Goal: Task Accomplishment & Management: Manage account settings

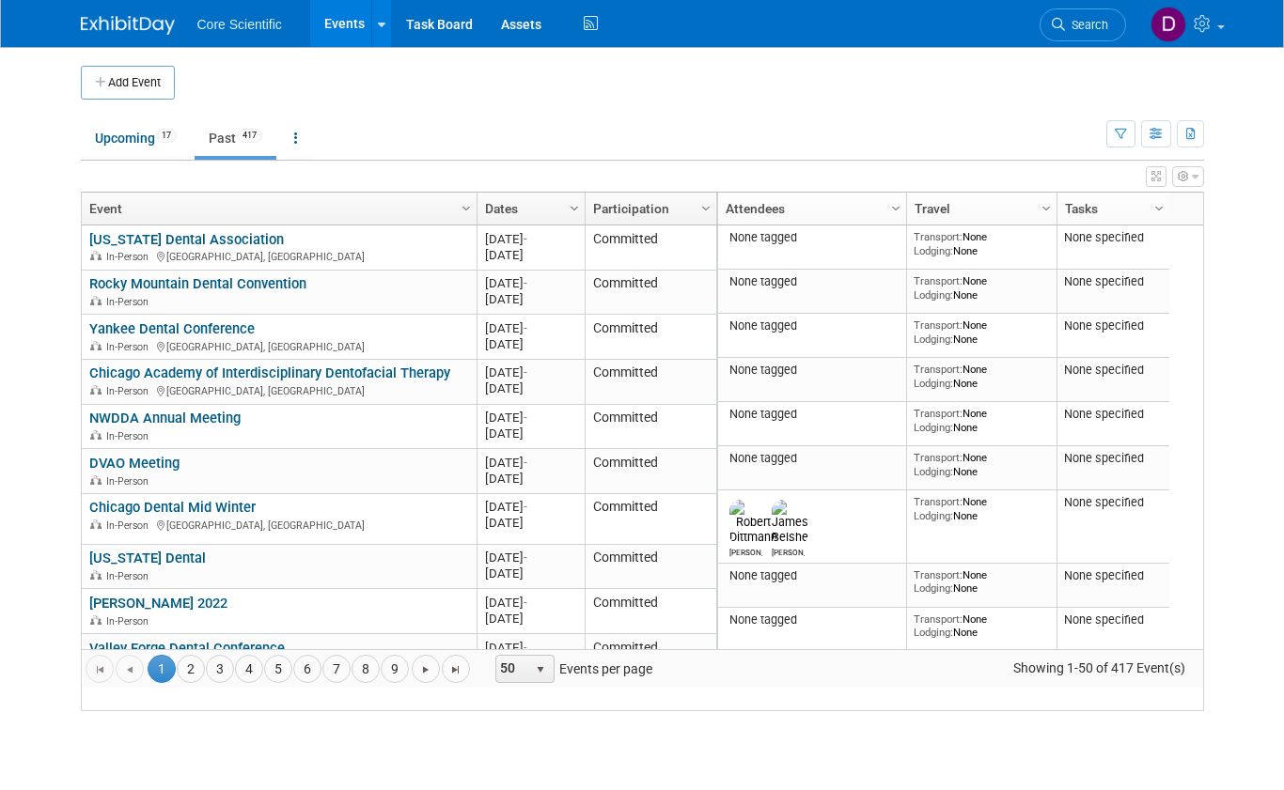
click at [575, 209] on span "Column Settings" at bounding box center [574, 208] width 15 height 15
click at [621, 267] on span "Sort Descending" at bounding box center [640, 264] width 150 height 29
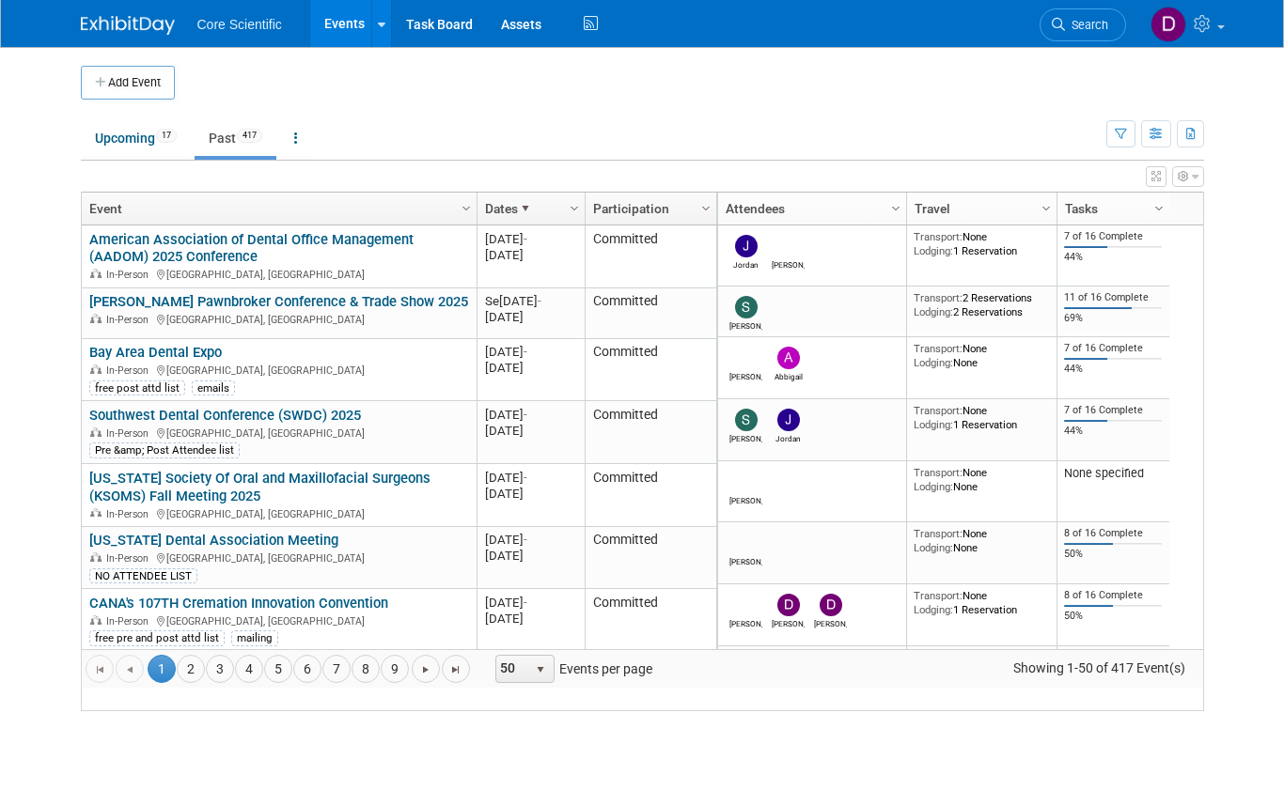
click at [173, 266] on link "American Association of Dental Office Management (AADOM) 2025 Conference" at bounding box center [251, 248] width 324 height 35
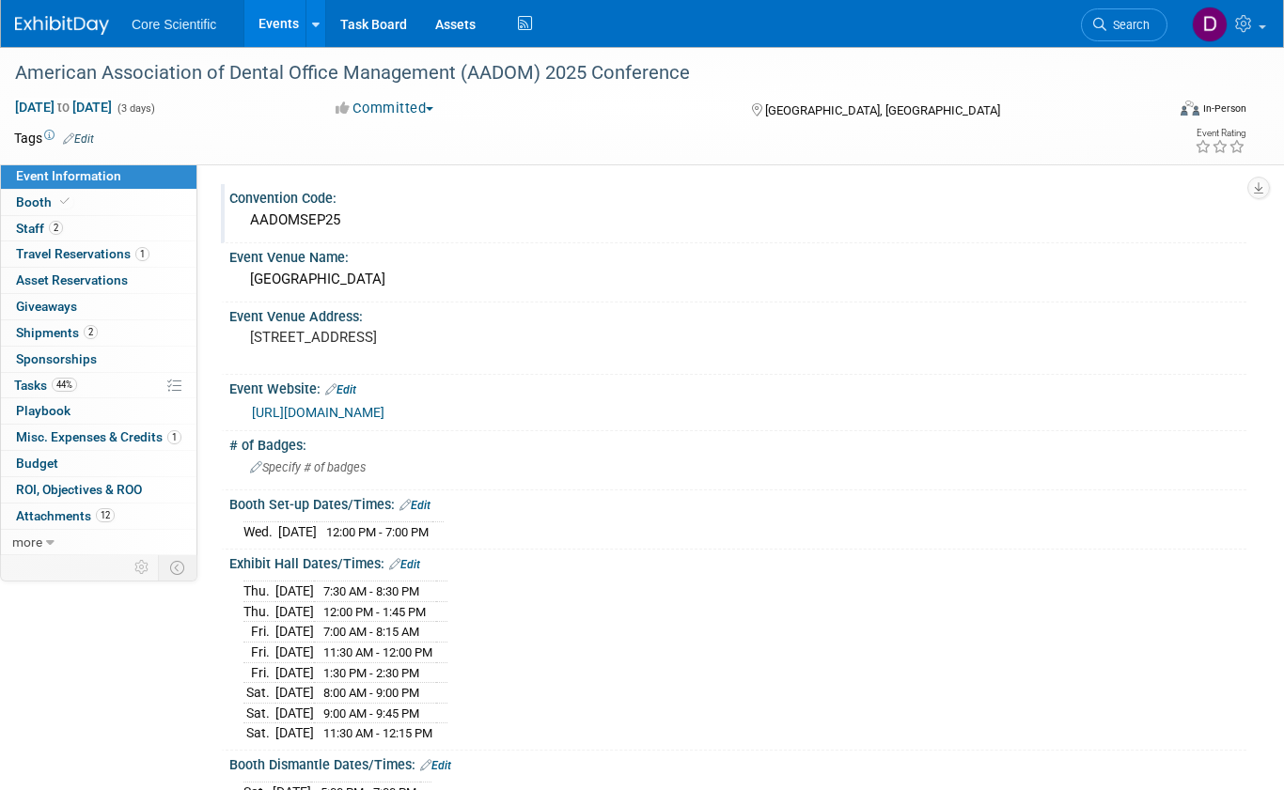
drag, startPoint x: 252, startPoint y: 219, endPoint x: 354, endPoint y: 219, distance: 102.4
click at [354, 219] on div "AADOMSEP25" at bounding box center [737, 220] width 989 height 29
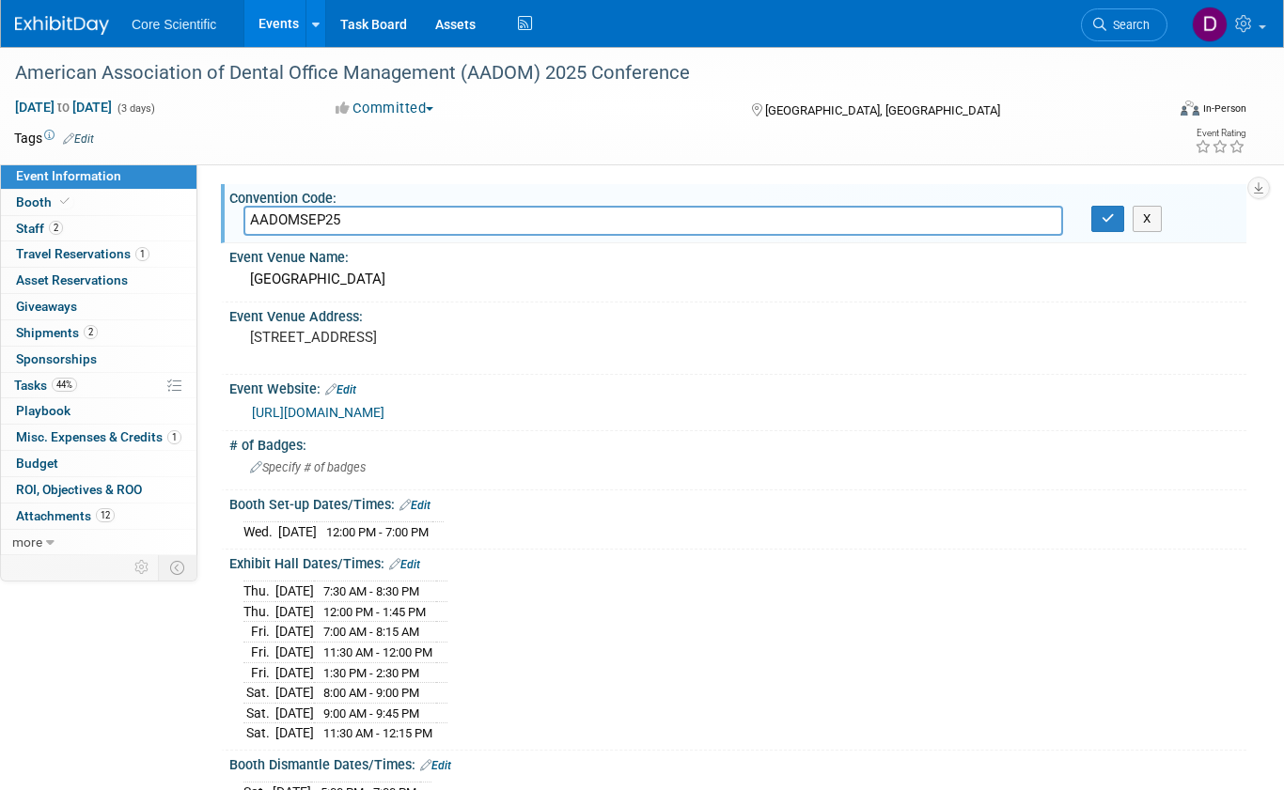
drag, startPoint x: 348, startPoint y: 217, endPoint x: 292, endPoint y: 216, distance: 55.5
click at [246, 217] on input "AADOMSEP25" at bounding box center [653, 220] width 820 height 29
click at [365, 227] on input "AADOMSEP25" at bounding box center [653, 220] width 820 height 29
click at [363, 224] on input "AADOMSEP25" at bounding box center [653, 220] width 820 height 29
drag, startPoint x: 363, startPoint y: 224, endPoint x: 291, endPoint y: 220, distance: 71.5
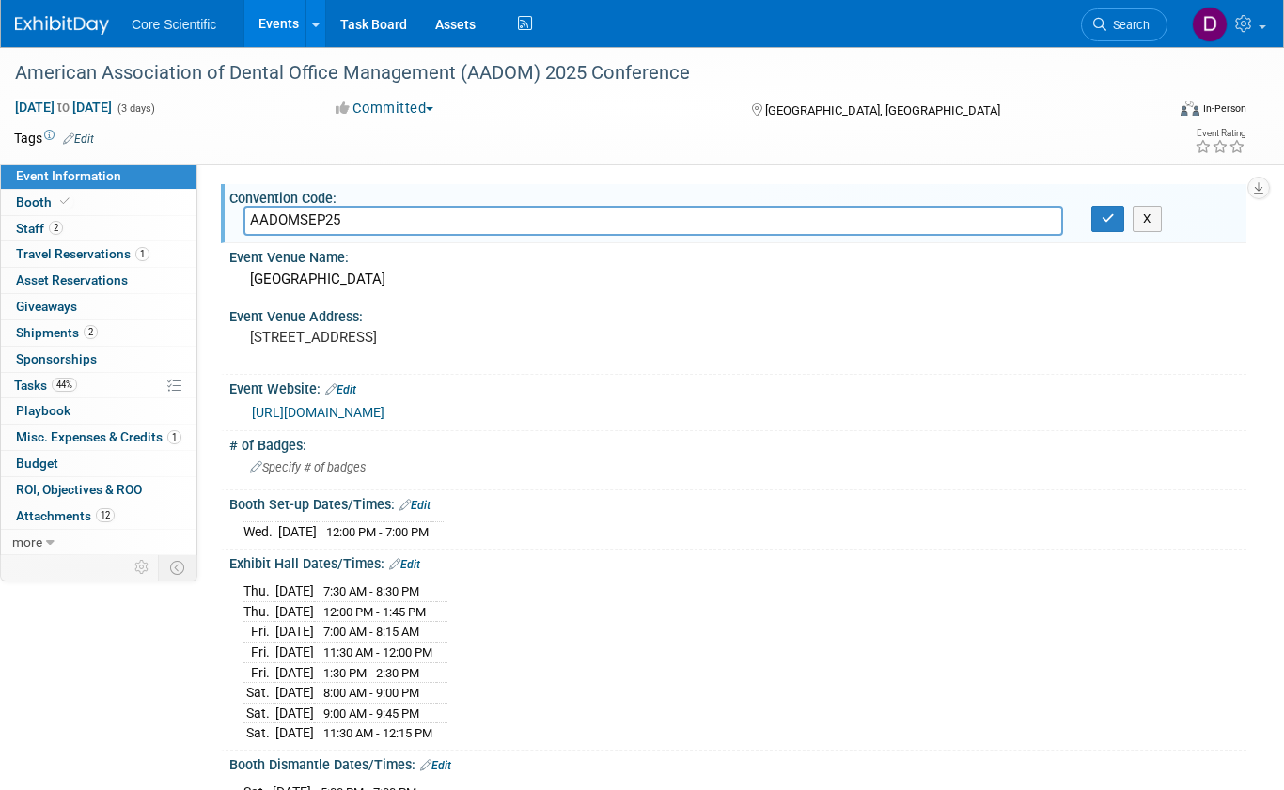
click at [291, 220] on input "AADOMSEP25" at bounding box center [653, 220] width 820 height 29
click at [315, 220] on input "AADOMSEP25" at bounding box center [653, 220] width 820 height 29
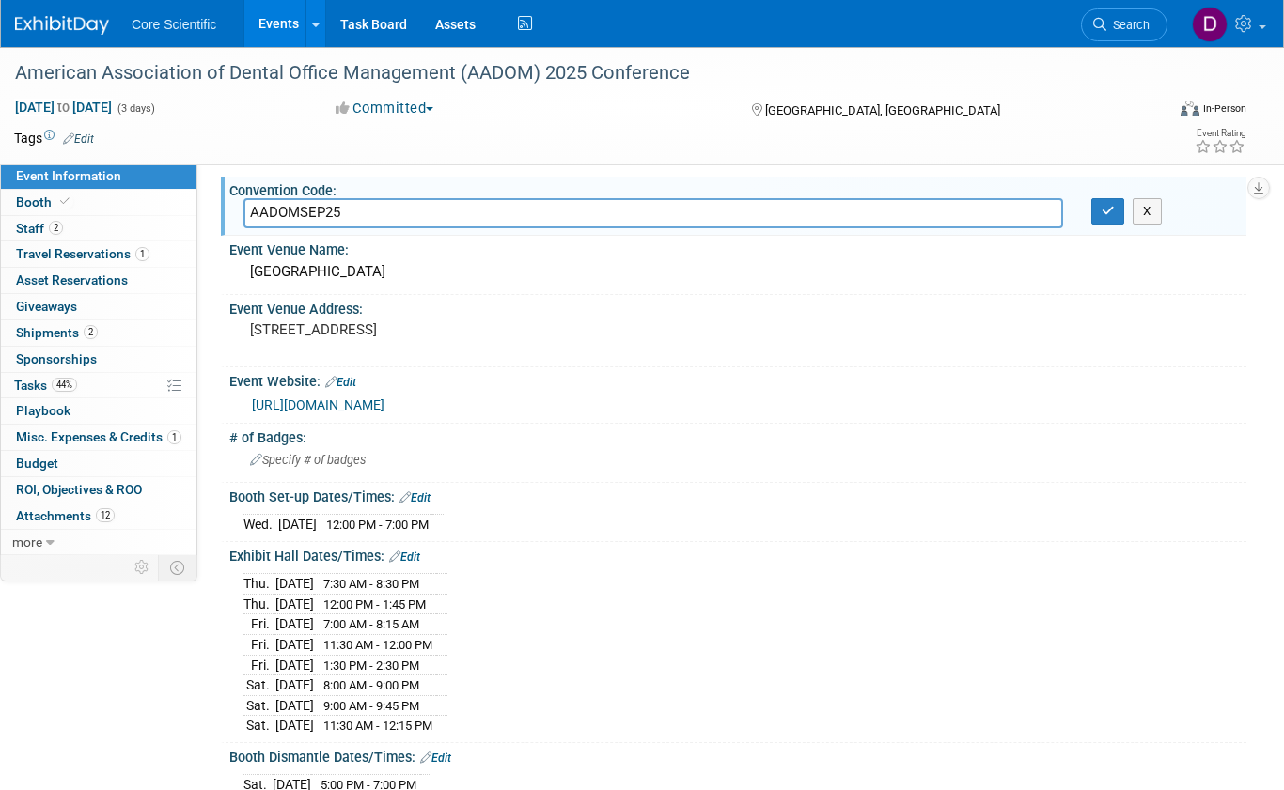
scroll to position [3, 0]
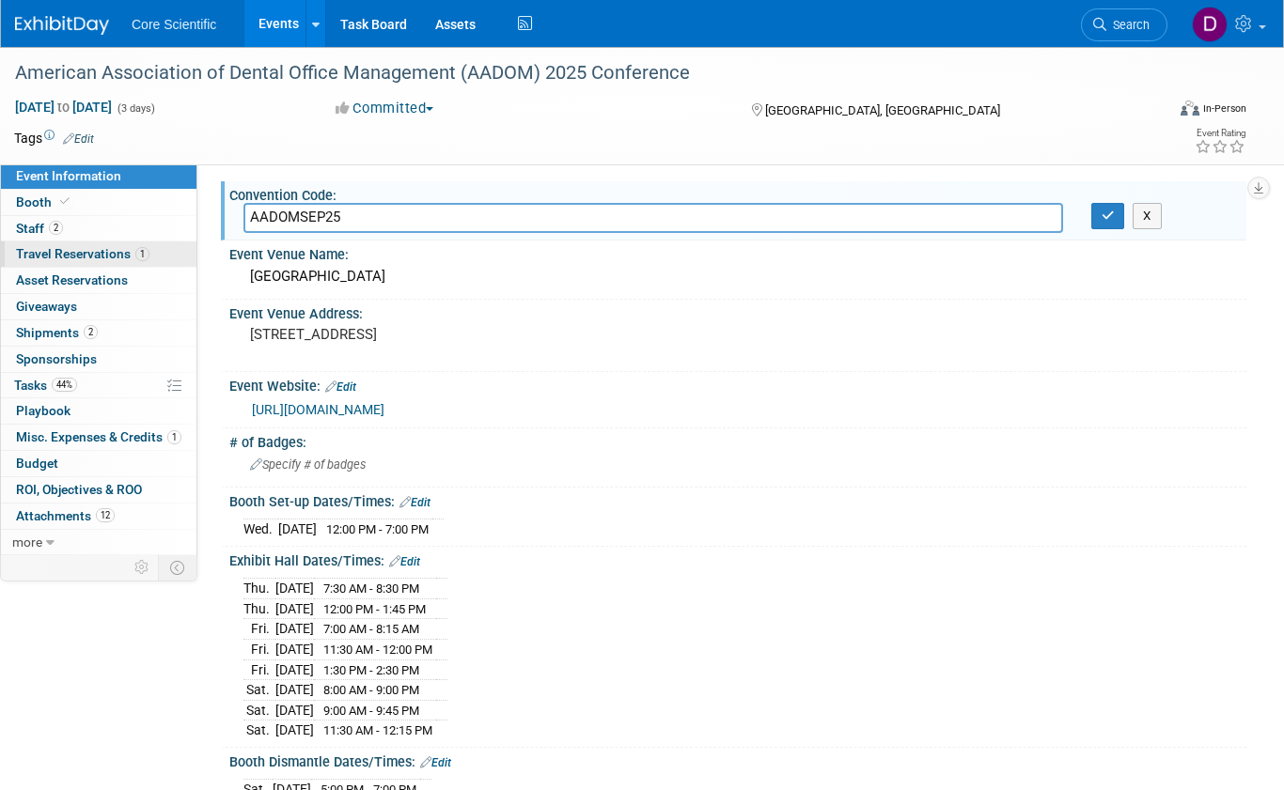
click at [332, 227] on input "AADOMSEP25" at bounding box center [653, 217] width 820 height 29
click at [398, 131] on td at bounding box center [565, 138] width 943 height 19
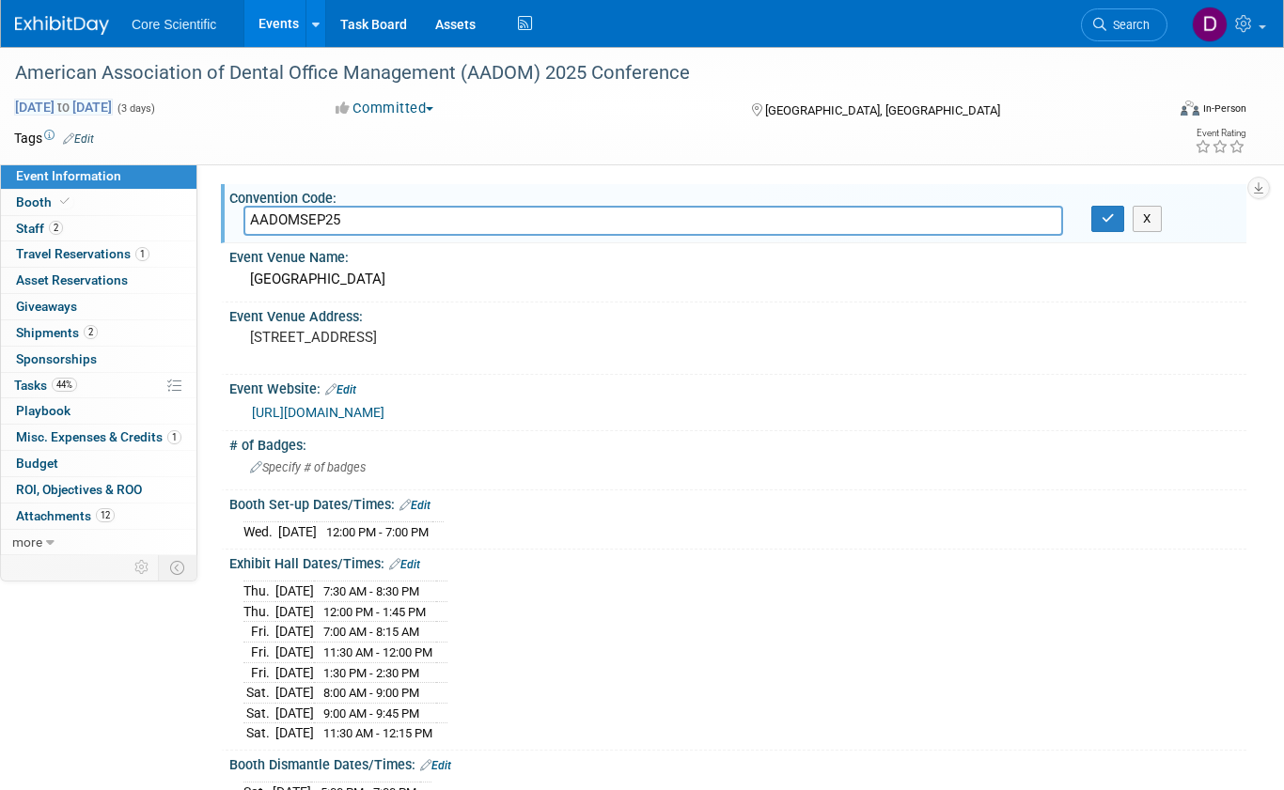
scroll to position [0, 0]
click at [347, 155] on div "Tags Edit Event Rating" at bounding box center [630, 142] width 1260 height 33
drag, startPoint x: 252, startPoint y: 221, endPoint x: 345, endPoint y: 218, distance: 93.1
click at [349, 218] on input "AADOMSEP25" at bounding box center [653, 220] width 820 height 29
click at [273, 164] on div "American Association of Dental Office Management (AADOM) 2025 Conference Sep 4,…" at bounding box center [642, 106] width 1284 height 118
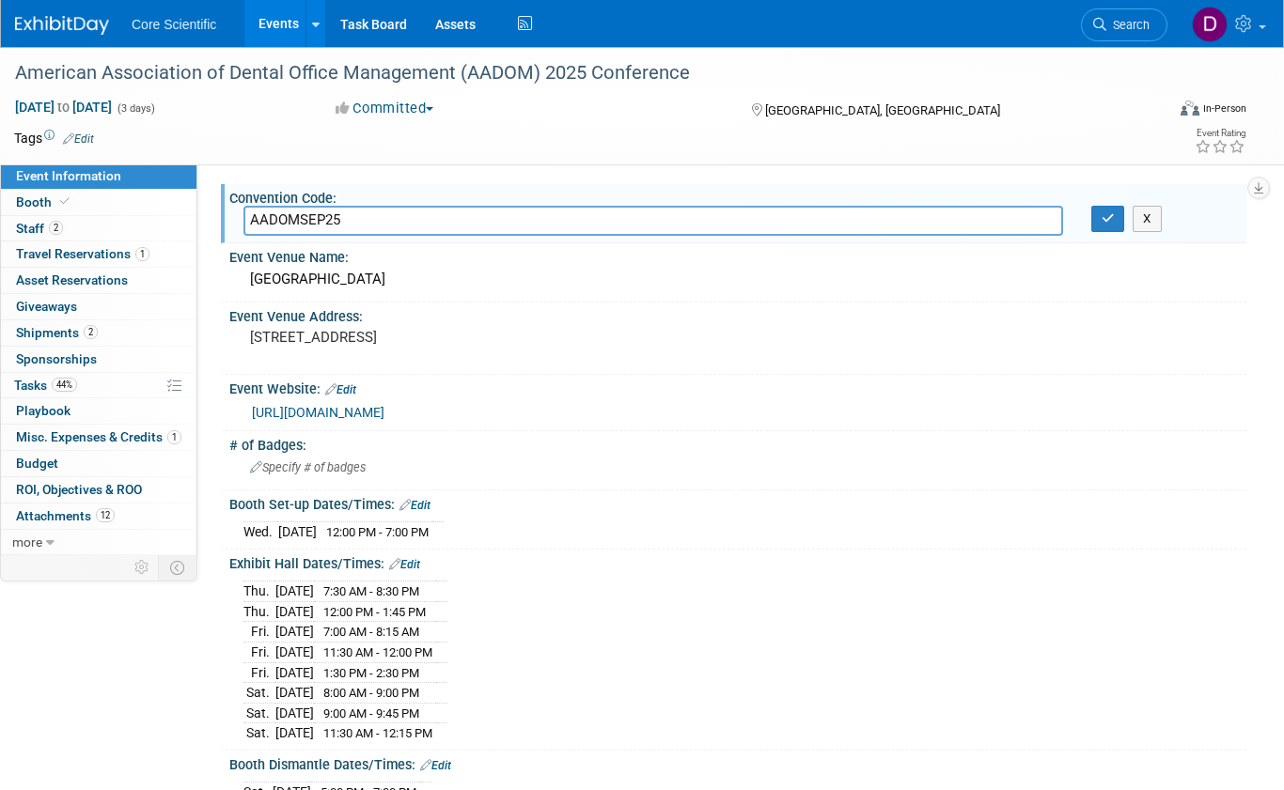
click at [70, 178] on span "Event Information" at bounding box center [68, 175] width 105 height 15
